Goal: Task Accomplishment & Management: Use online tool/utility

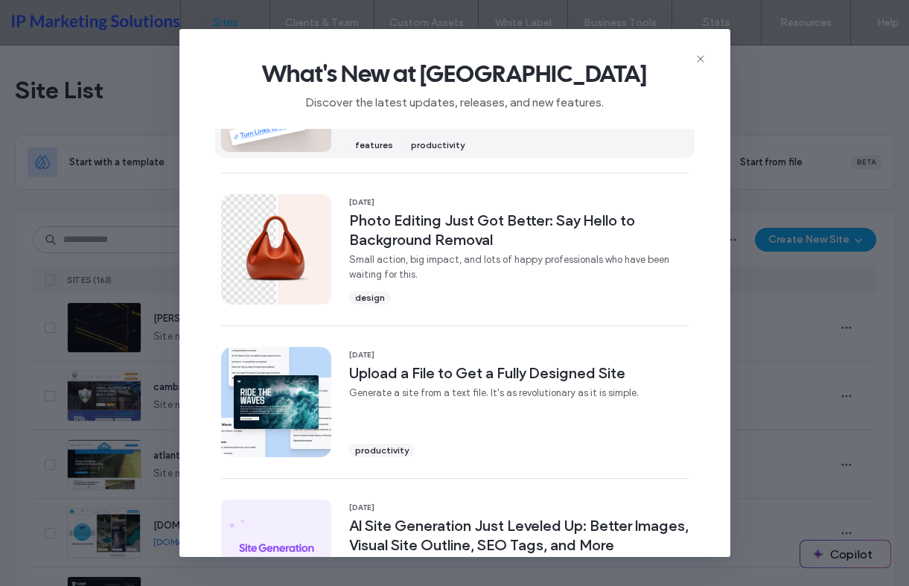
scroll to position [520, 0]
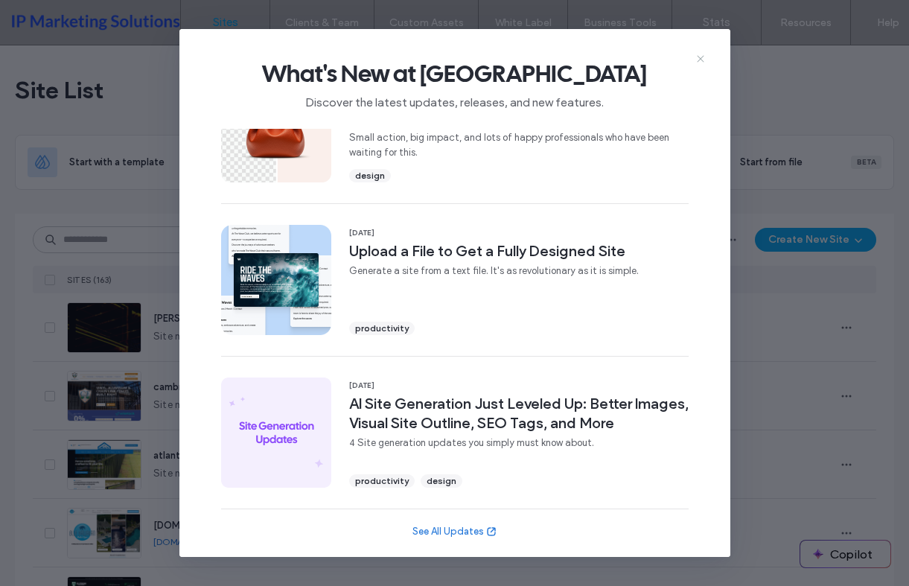
click at [697, 56] on icon at bounding box center [701, 59] width 12 height 12
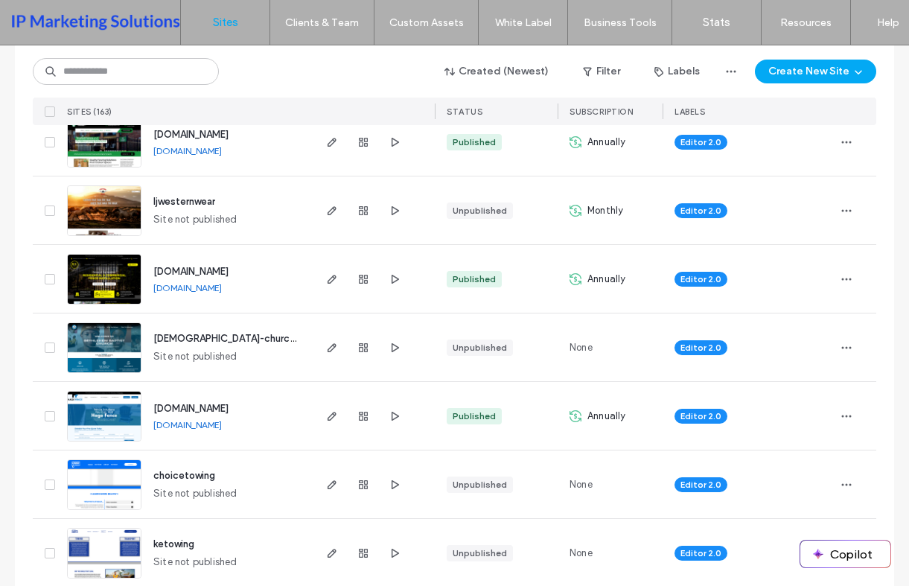
scroll to position [447, 0]
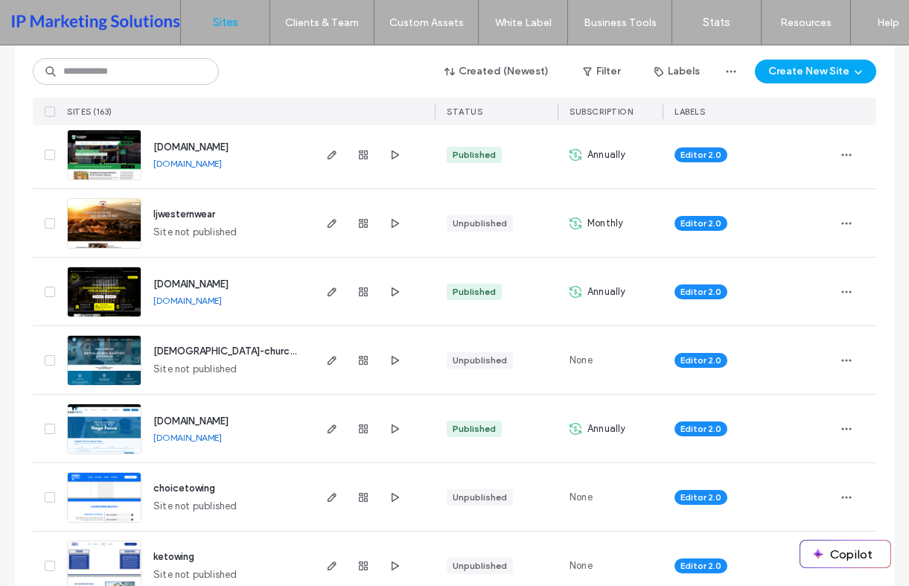
click at [323, 233] on div at bounding box center [363, 223] width 80 height 68
click at [326, 228] on icon "button" at bounding box center [332, 223] width 12 height 12
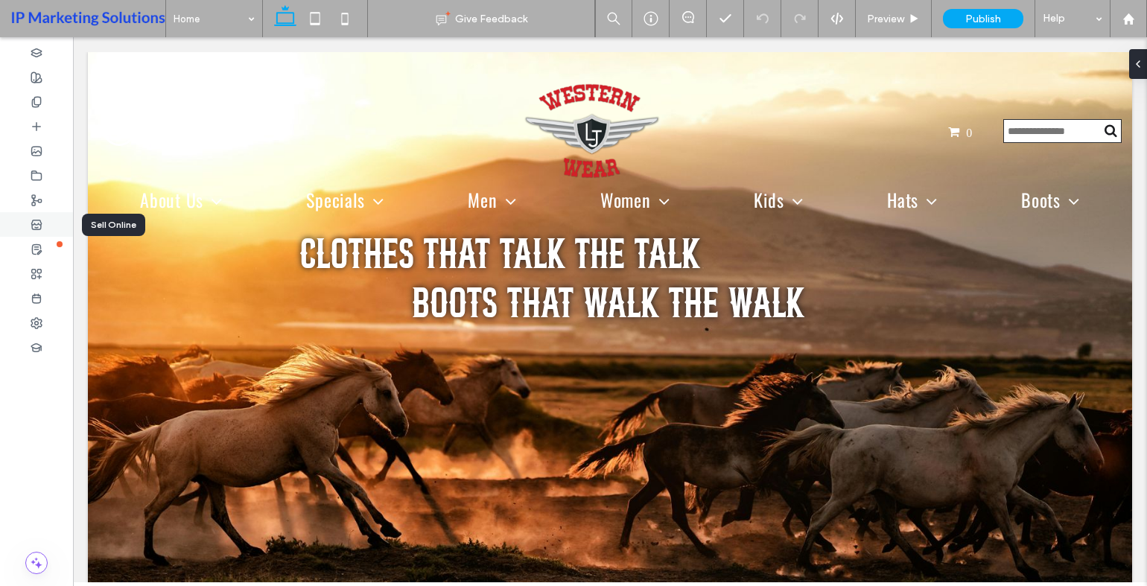
click at [52, 226] on div at bounding box center [36, 224] width 73 height 25
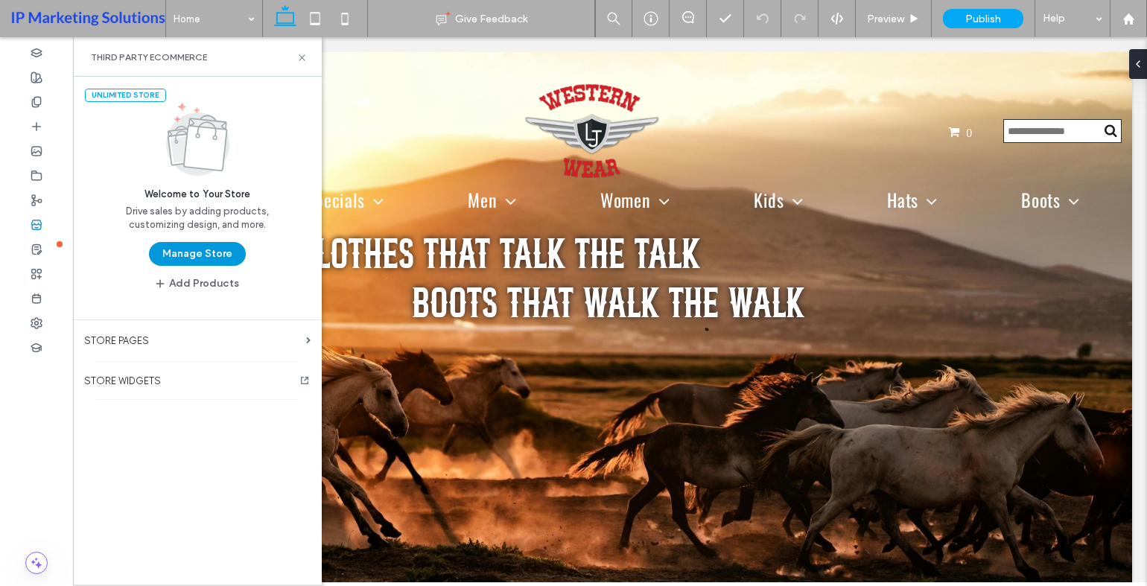
click at [188, 259] on button "Manage Store" at bounding box center [197, 254] width 97 height 24
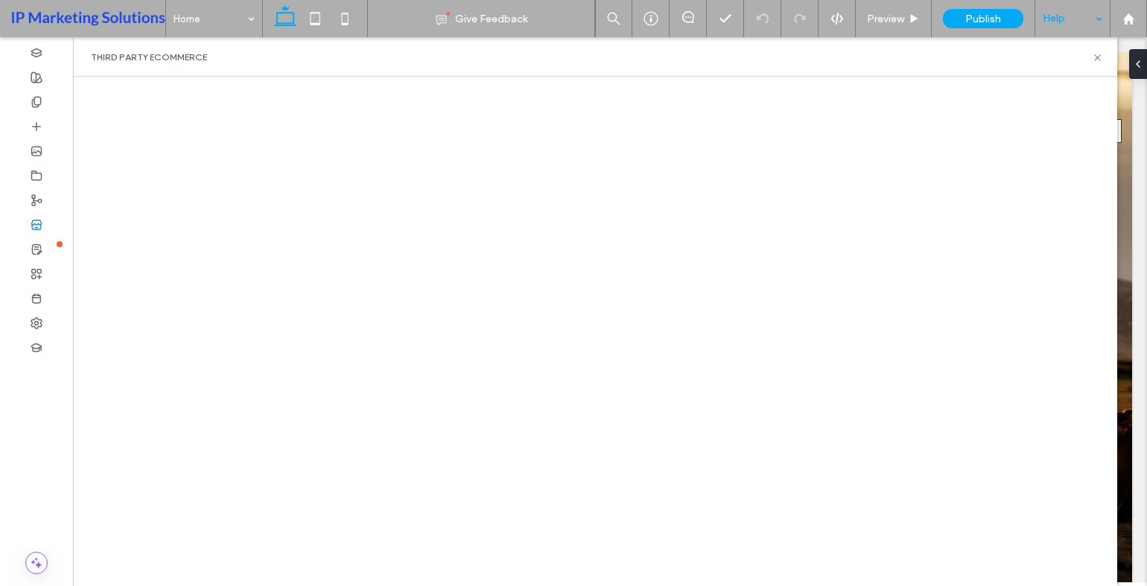
click at [1090, 25] on div "Help" at bounding box center [1072, 18] width 74 height 37
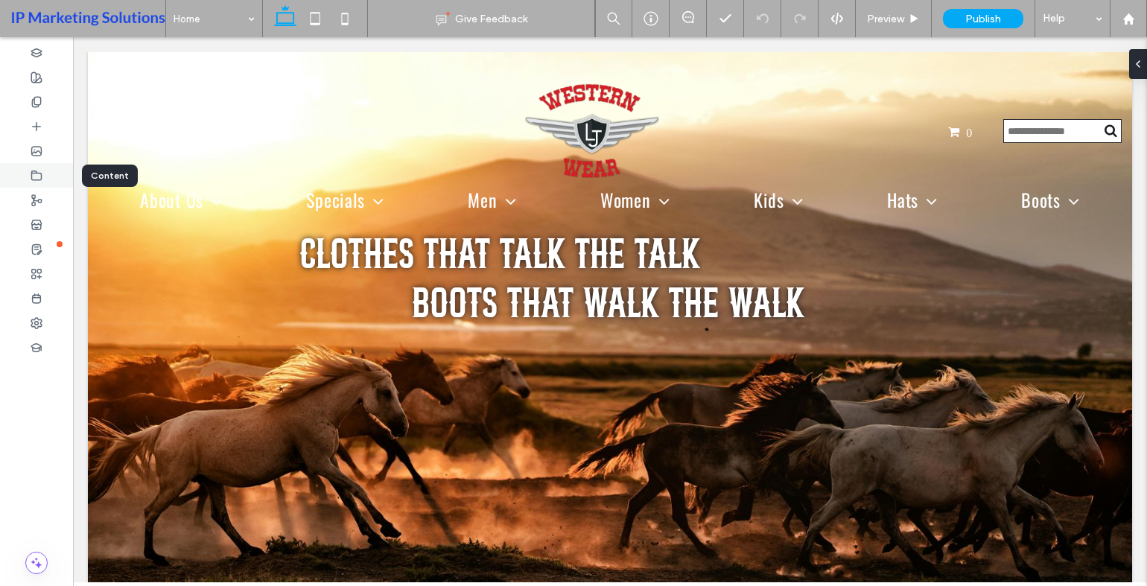
click at [36, 173] on use at bounding box center [37, 175] width 10 height 9
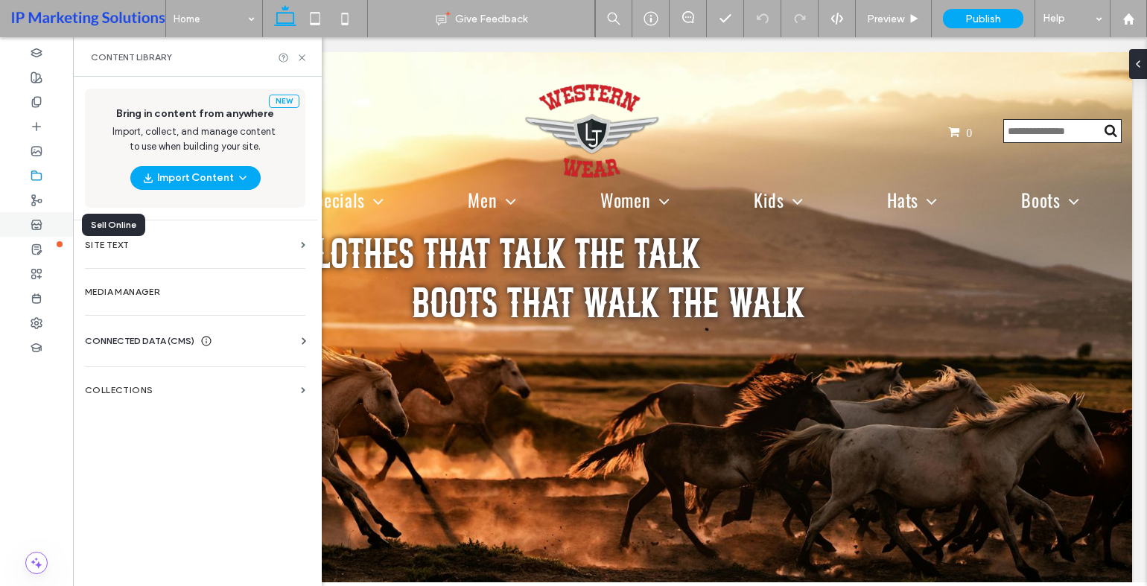
click at [45, 233] on div at bounding box center [36, 224] width 73 height 25
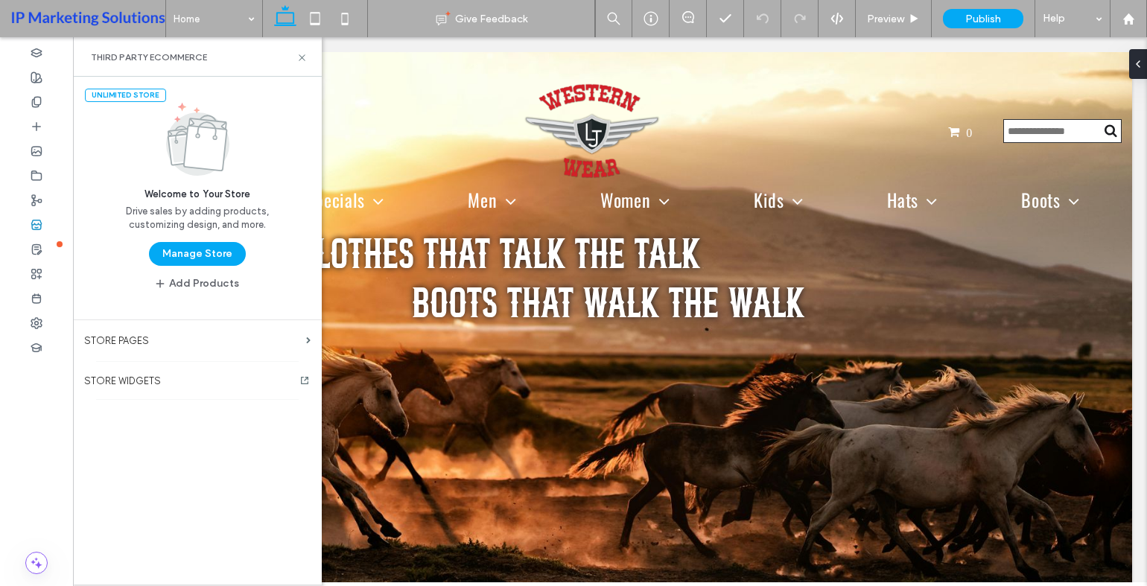
click at [207, 251] on button "Manage Store" at bounding box center [197, 254] width 97 height 24
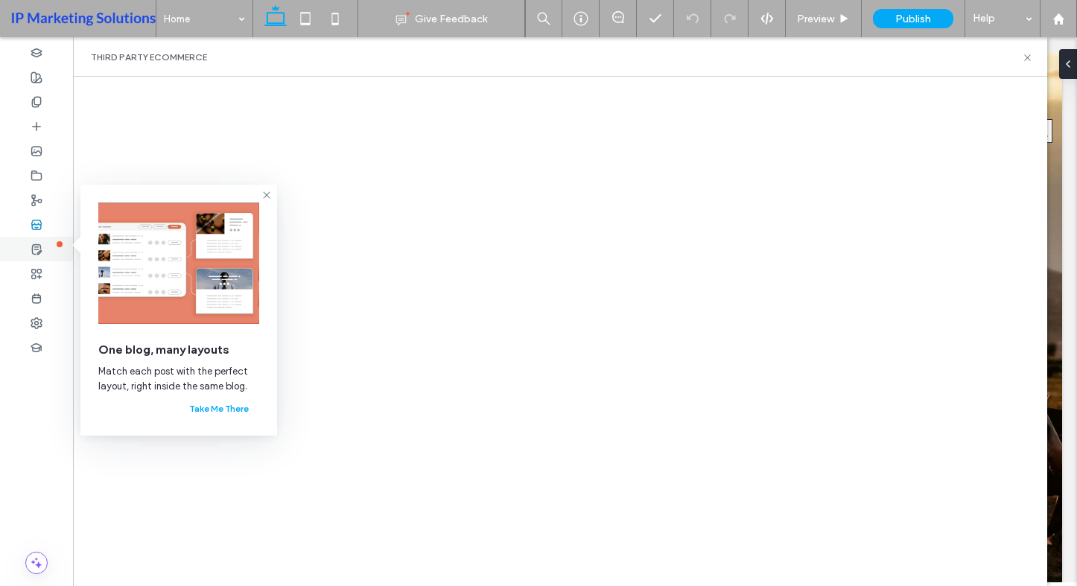
drag, startPoint x: 27, startPoint y: 249, endPoint x: 29, endPoint y: 238, distance: 11.4
click at [27, 248] on div at bounding box center [36, 249] width 73 height 25
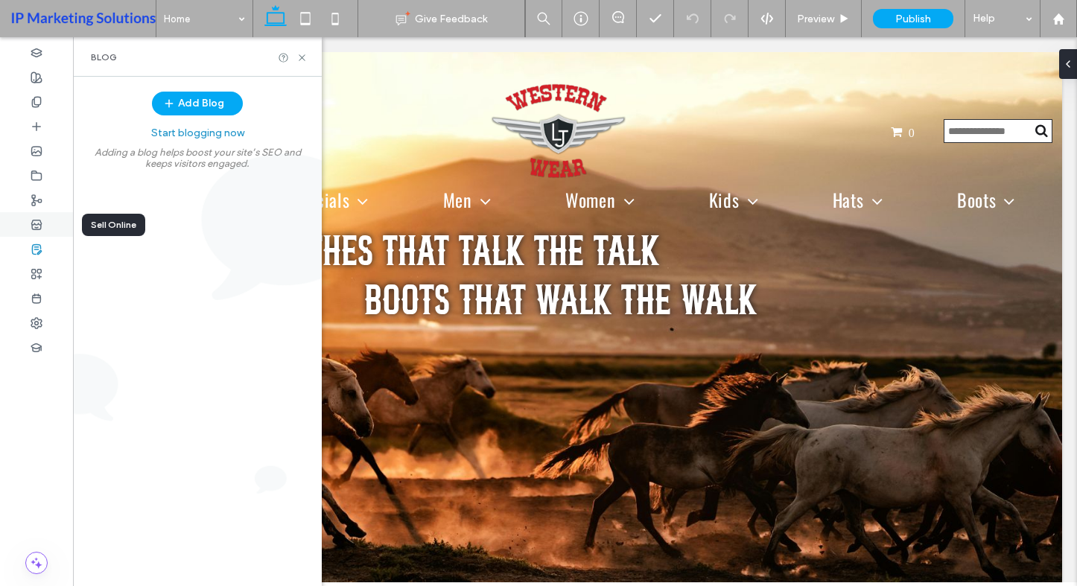
click at [39, 226] on icon at bounding box center [37, 225] width 12 height 12
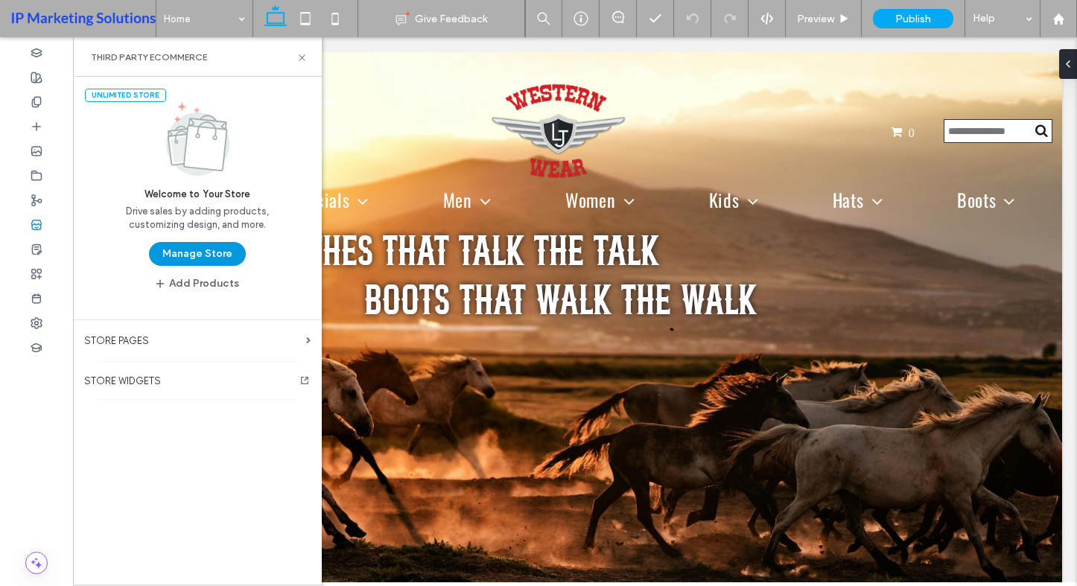
click at [194, 260] on button "Manage Store" at bounding box center [197, 254] width 97 height 24
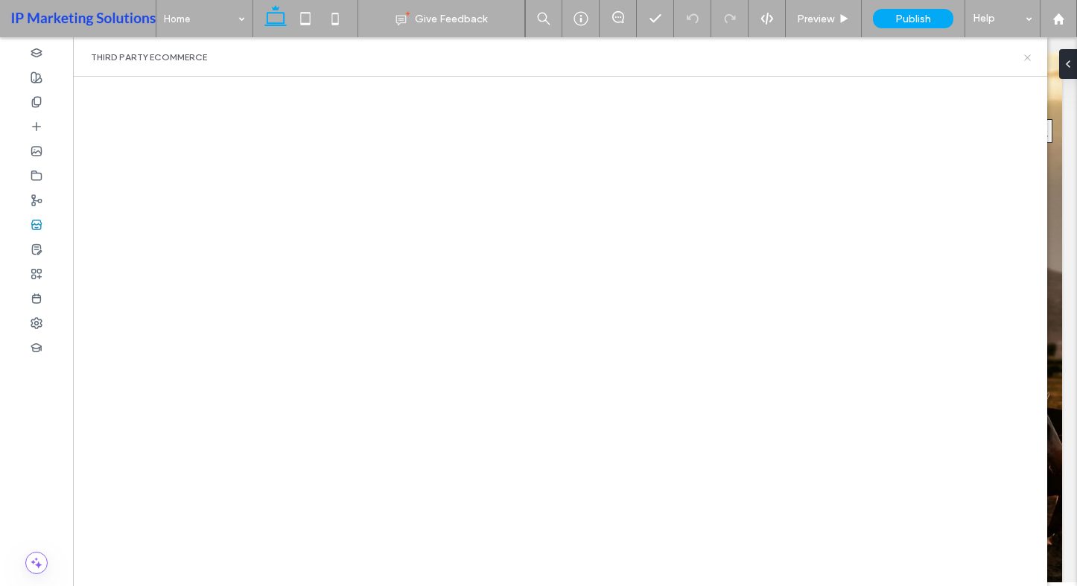
click at [1025, 58] on icon at bounding box center [1027, 57] width 11 height 11
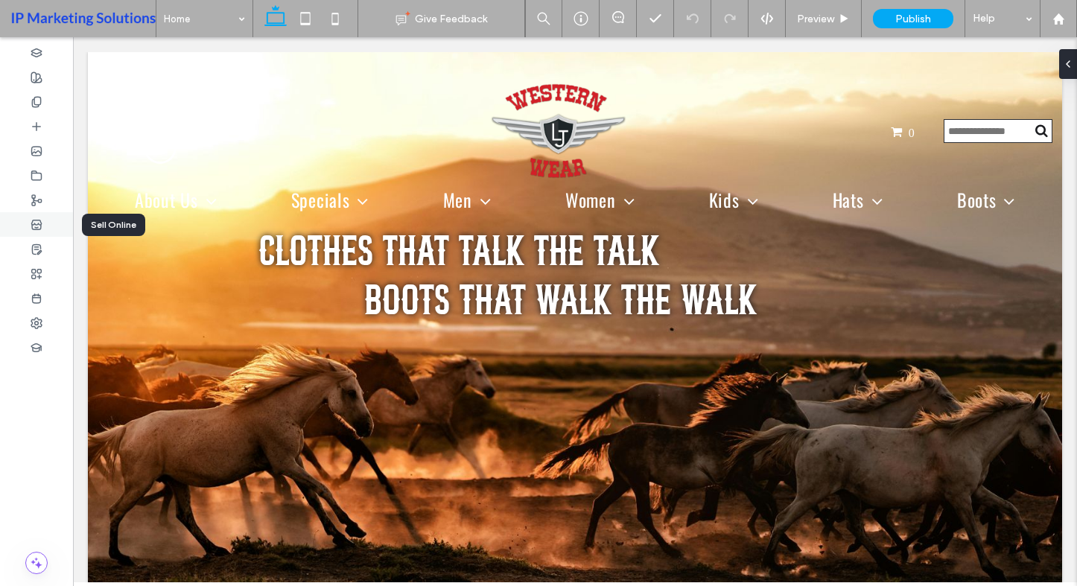
click at [29, 219] on div at bounding box center [36, 224] width 73 height 25
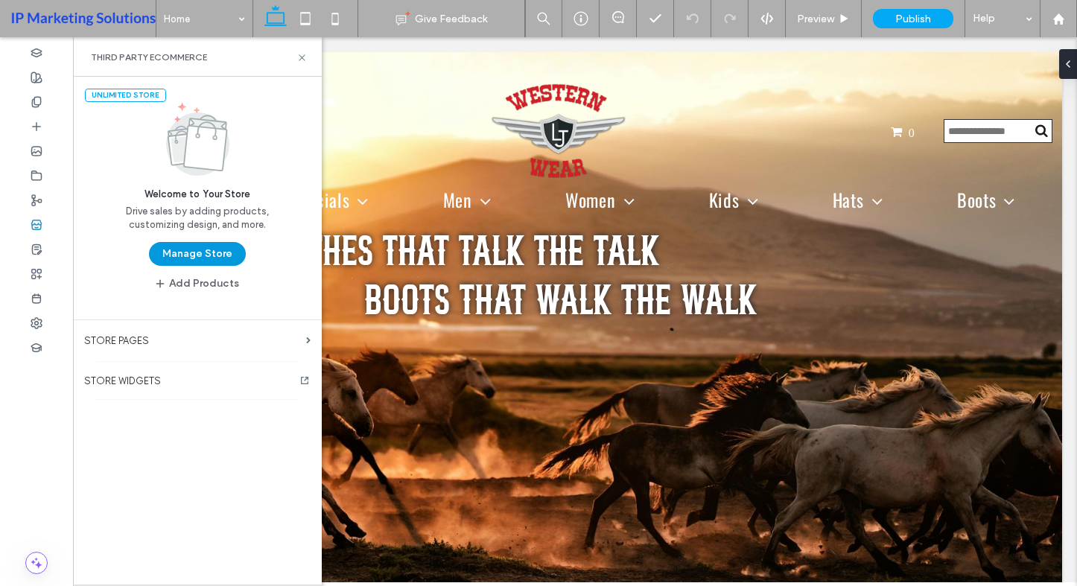
click at [214, 261] on button "Manage Store" at bounding box center [197, 254] width 97 height 24
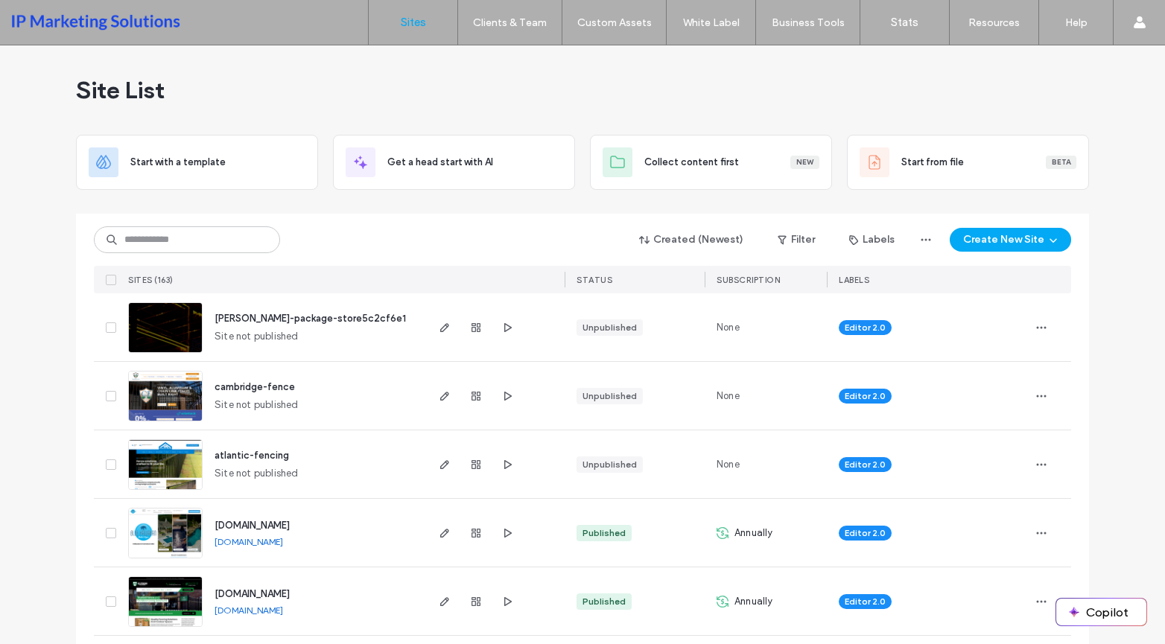
click at [196, 222] on div "Created (Newest) Filter Labels Create New Site SITES (163) STATUS SUBSCRIPTION …" at bounding box center [582, 254] width 977 height 80
click at [248, 239] on input at bounding box center [187, 239] width 186 height 27
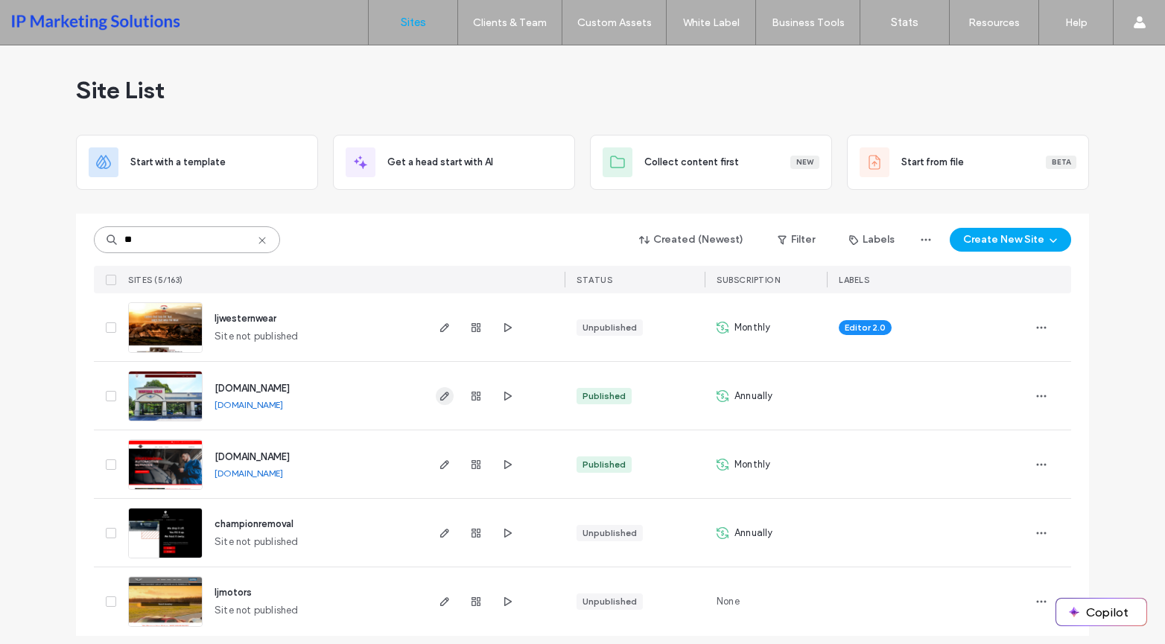
type input "**"
click at [439, 394] on icon "button" at bounding box center [445, 396] width 12 height 12
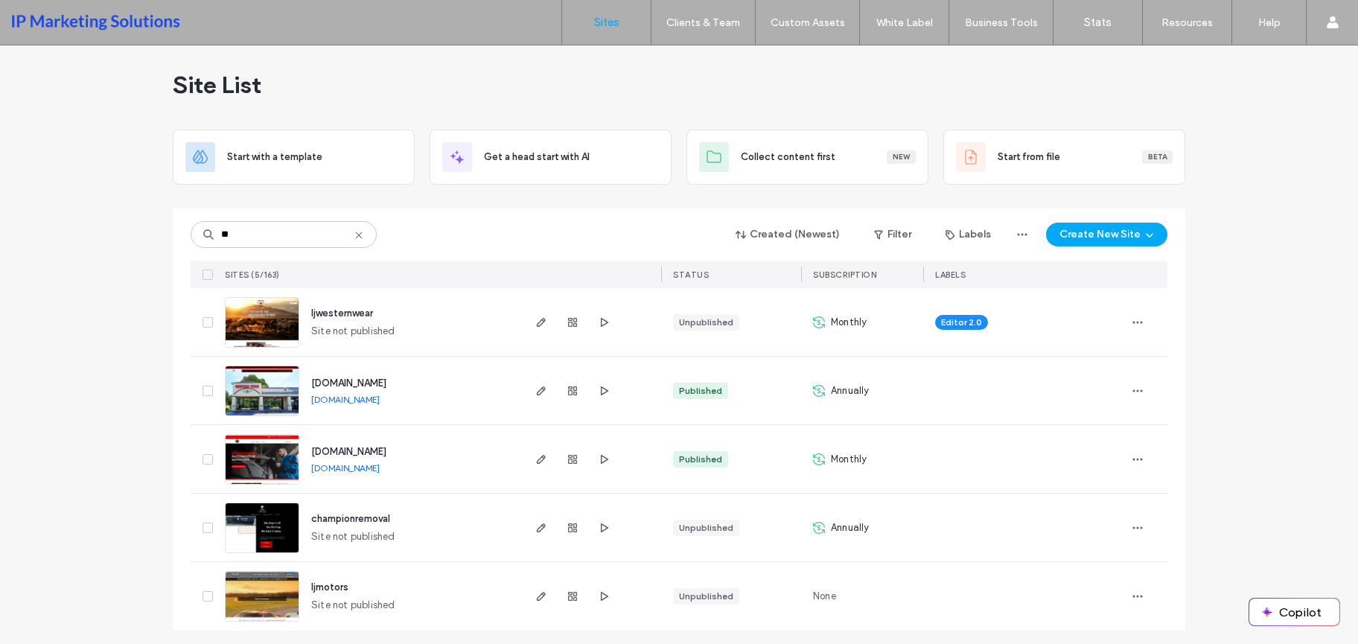
scroll to position [10, 0]
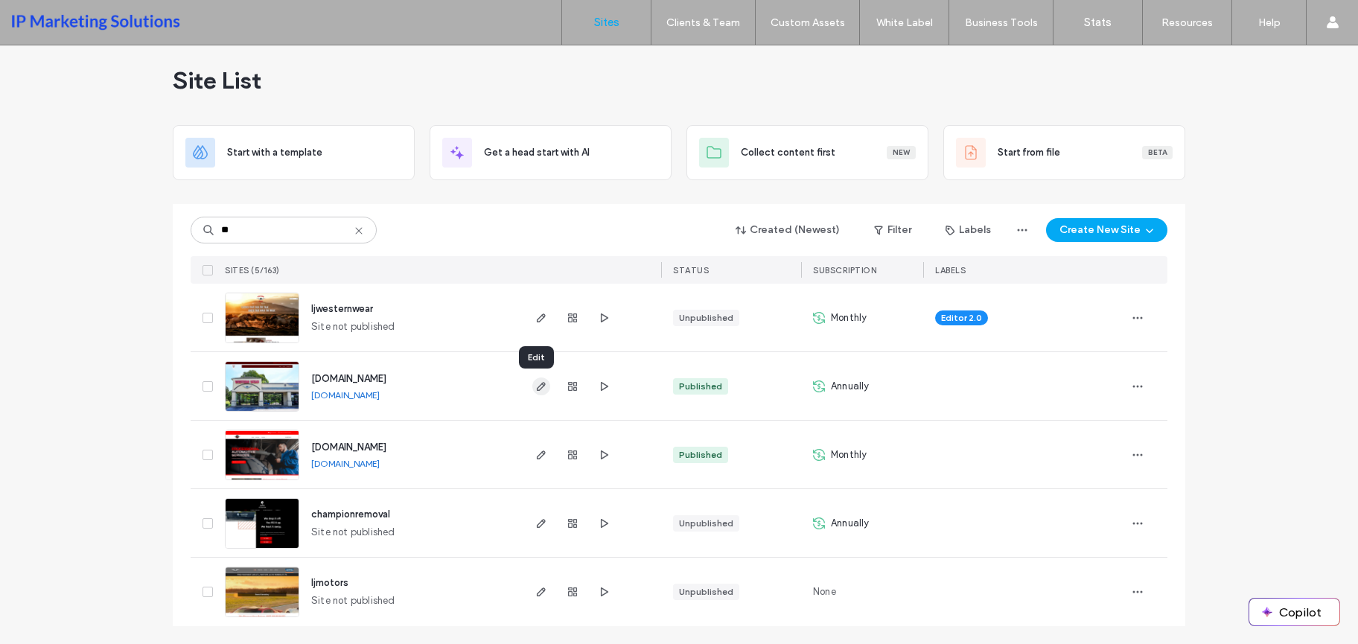
type input "**"
click at [537, 384] on use "button" at bounding box center [541, 386] width 9 height 9
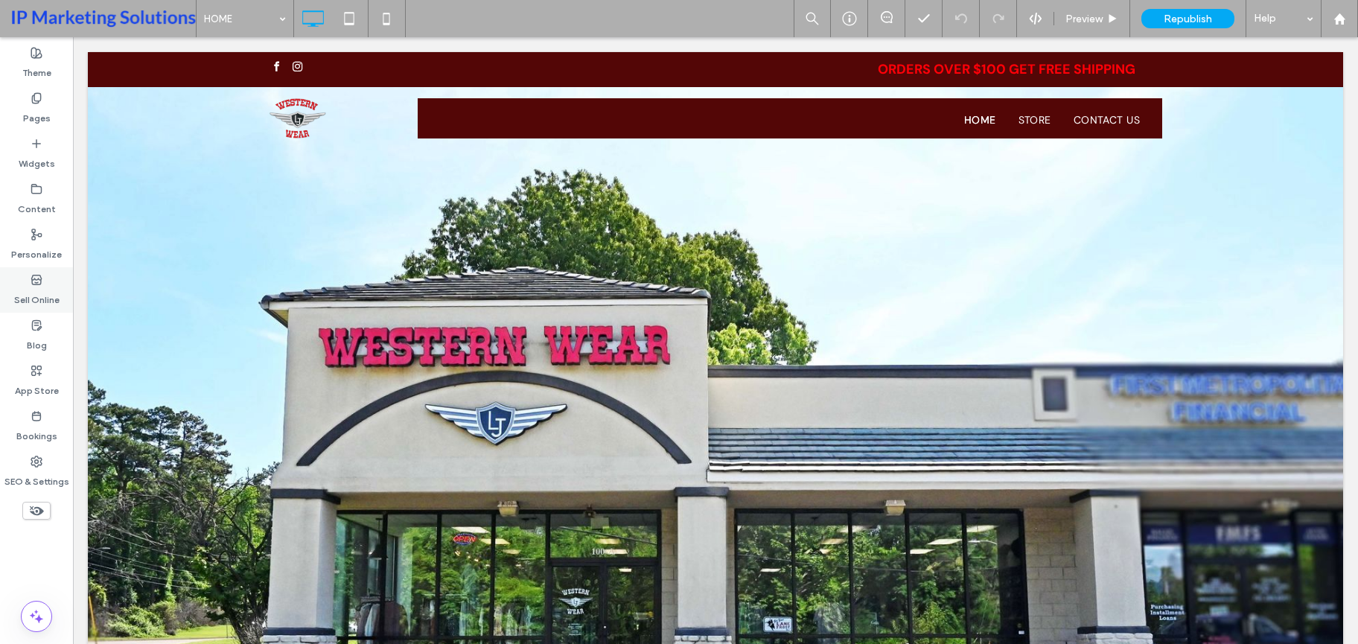
click at [42, 274] on icon at bounding box center [37, 280] width 12 height 12
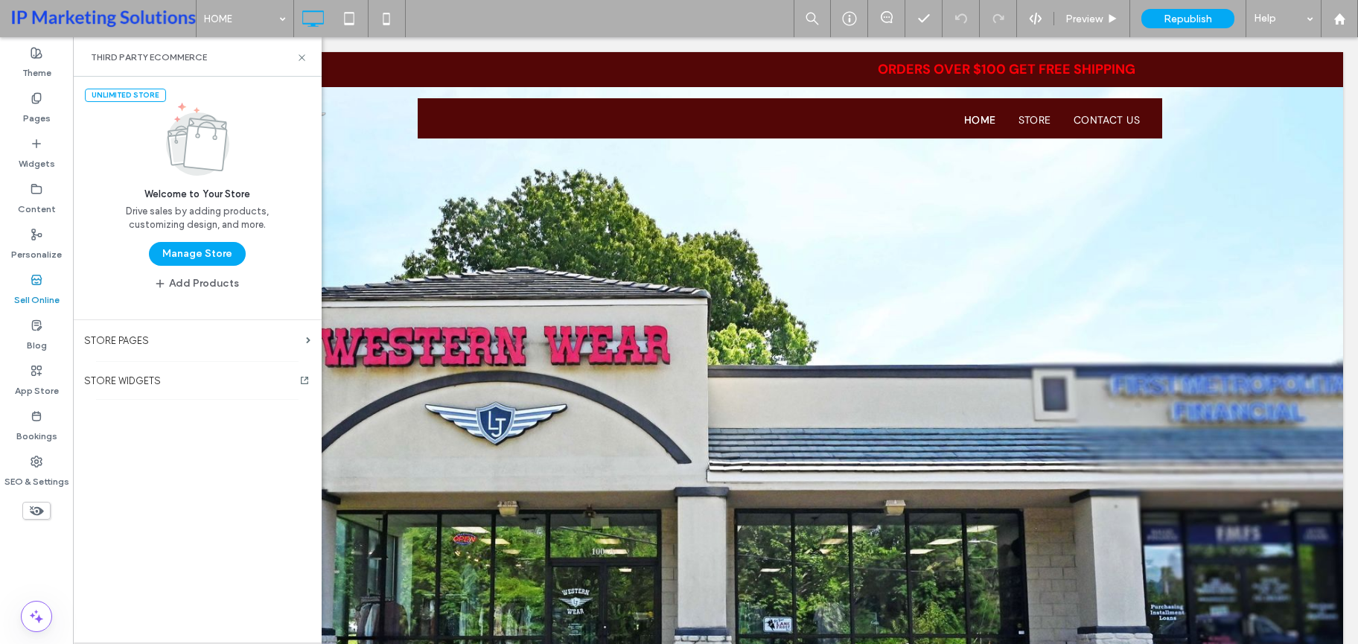
click at [226, 254] on button "Manage Store" at bounding box center [197, 254] width 97 height 24
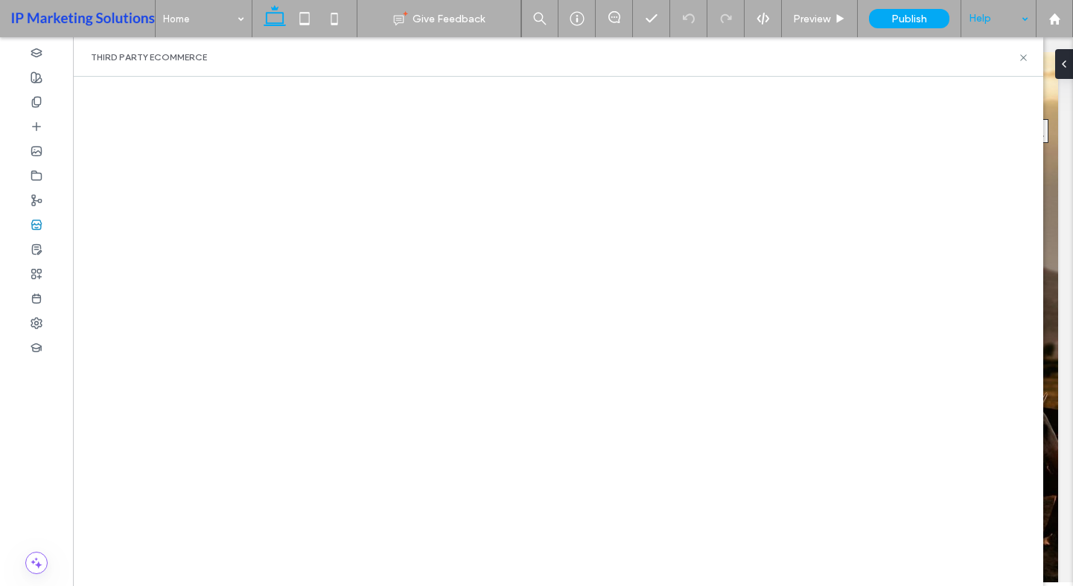
click at [983, 22] on div "Help" at bounding box center [998, 18] width 74 height 37
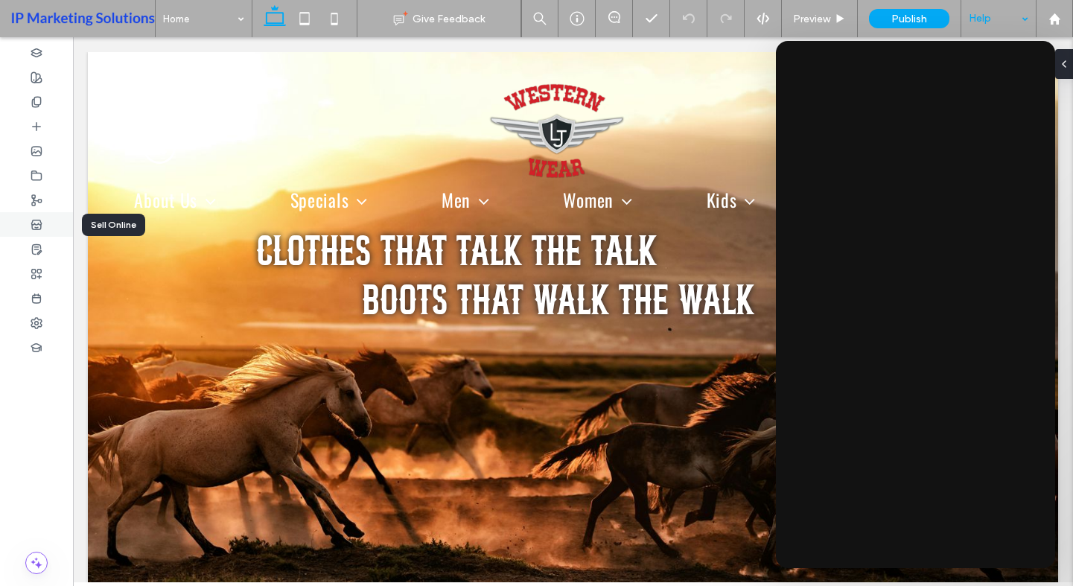
drag, startPoint x: 36, startPoint y: 222, endPoint x: 58, endPoint y: 228, distance: 22.4
click at [36, 222] on icon at bounding box center [37, 225] width 12 height 12
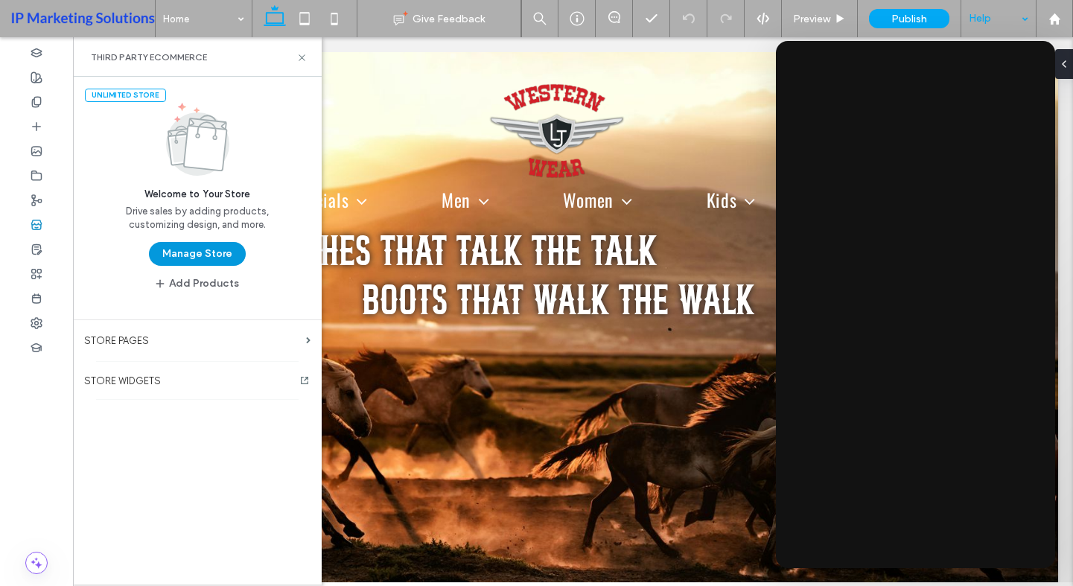
click at [233, 244] on button "Manage Store" at bounding box center [197, 254] width 97 height 24
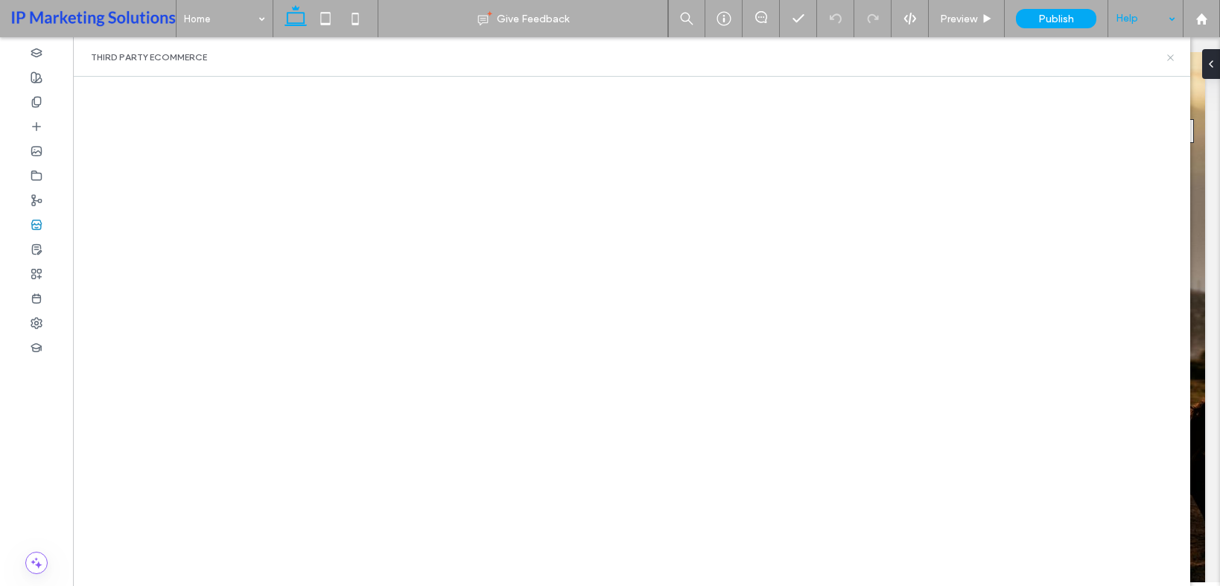
click at [1076, 52] on icon at bounding box center [1170, 57] width 11 height 11
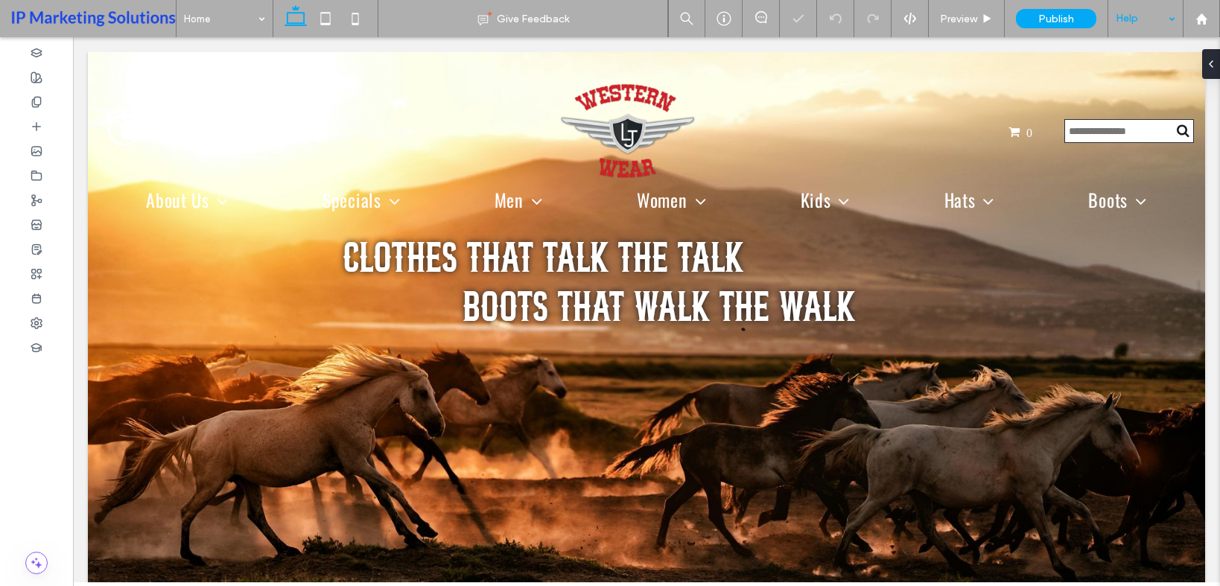
click at [1076, 15] on div "Help" at bounding box center [1145, 18] width 74 height 37
click at [1076, 13] on div "Help" at bounding box center [1149, 18] width 74 height 37
